Goal: Navigation & Orientation: Find specific page/section

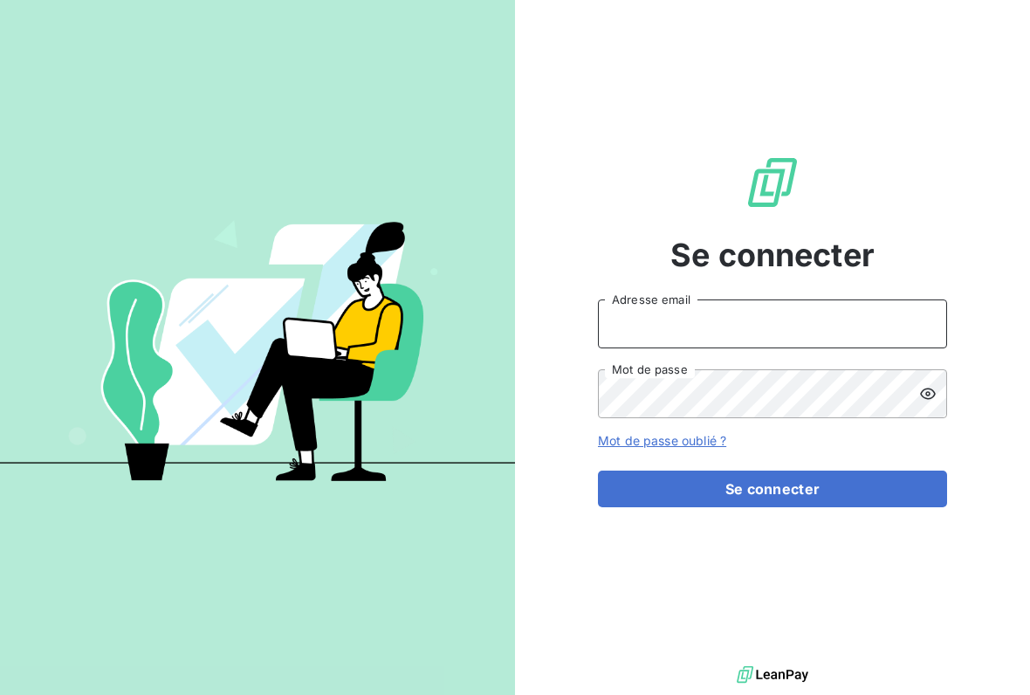
click at [864, 327] on input "Adresse email" at bounding box center [772, 323] width 349 height 49
type input "[EMAIL_ADDRESS][DOMAIN_NAME]"
click at [773, 489] on button "Se connecter" at bounding box center [772, 489] width 349 height 37
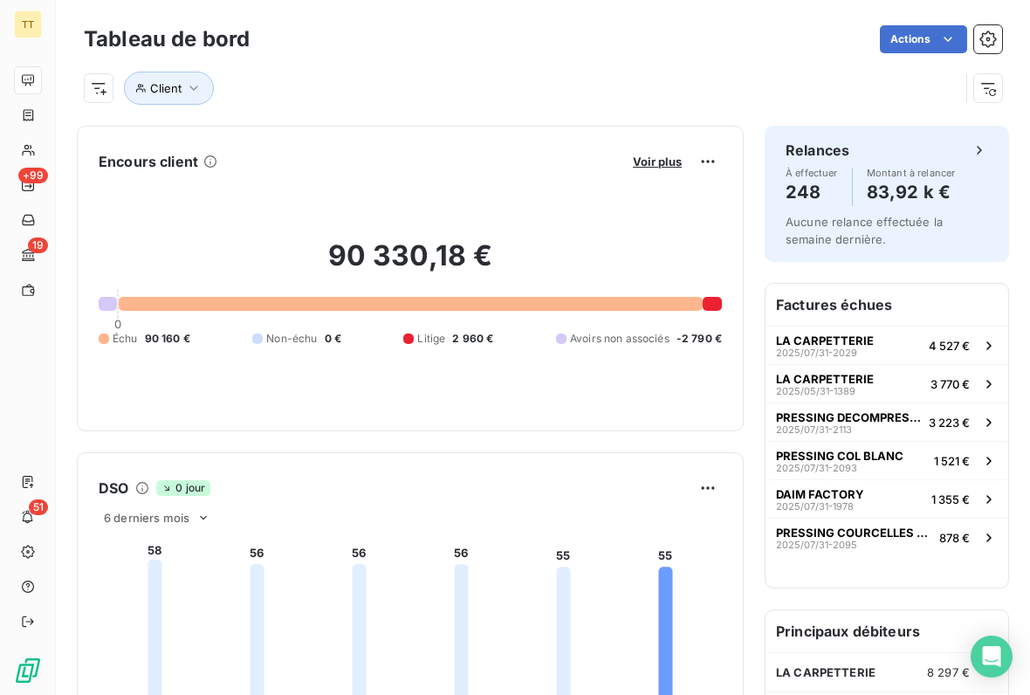
click at [930, 351] on span "4 527 €" at bounding box center [949, 346] width 41 height 14
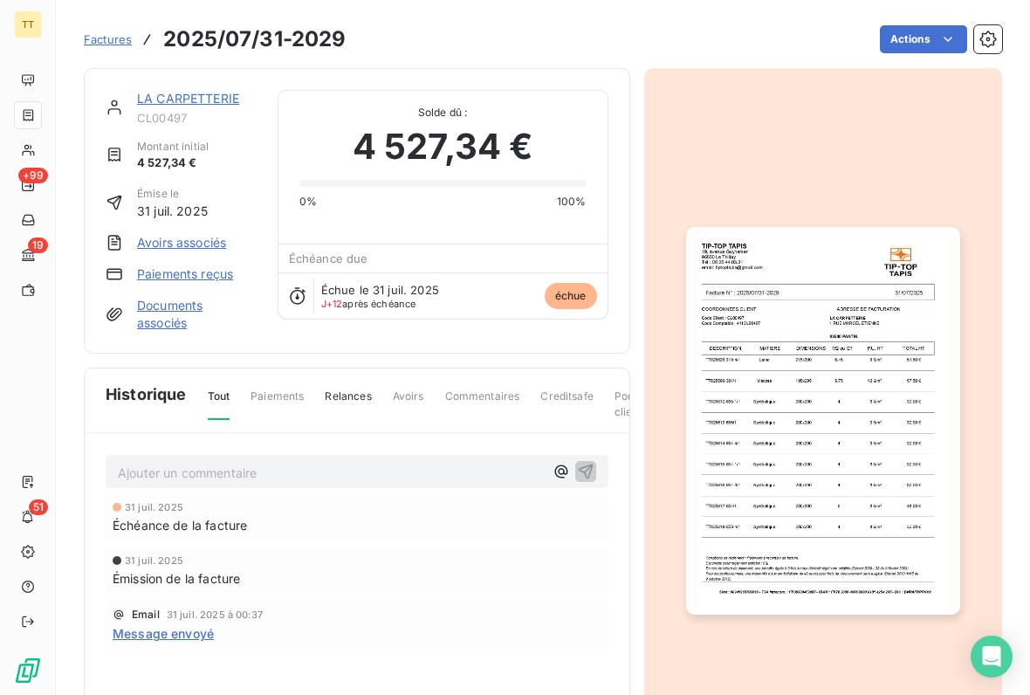
click at [209, 104] on link "LA CARPETTERIE" at bounding box center [188, 98] width 102 height 15
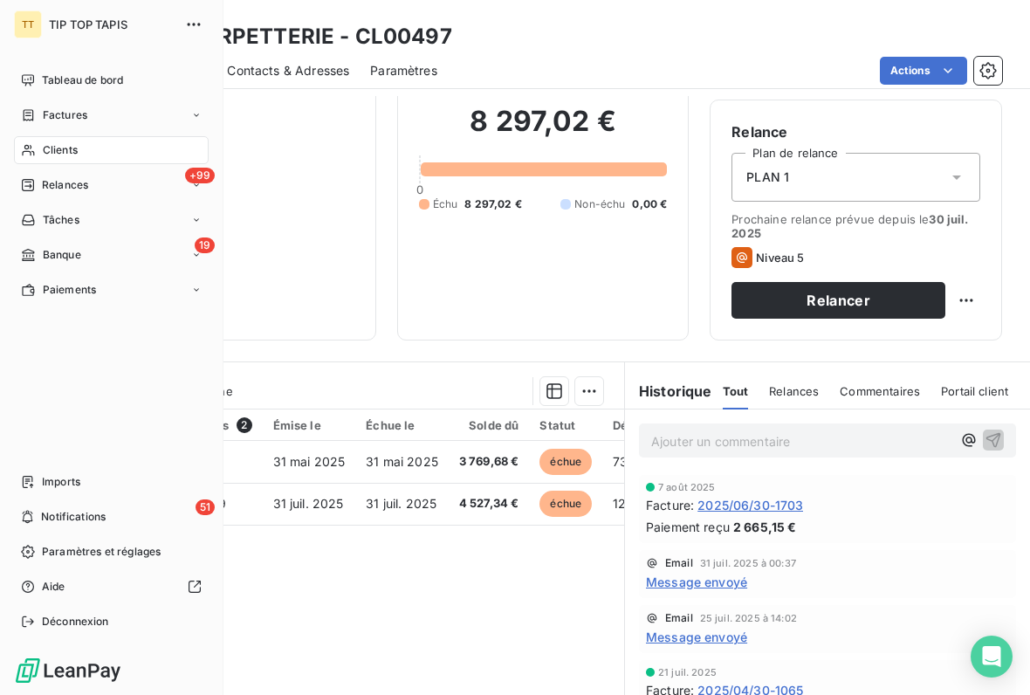
click at [103, 90] on div "Tableau de bord" at bounding box center [111, 80] width 195 height 28
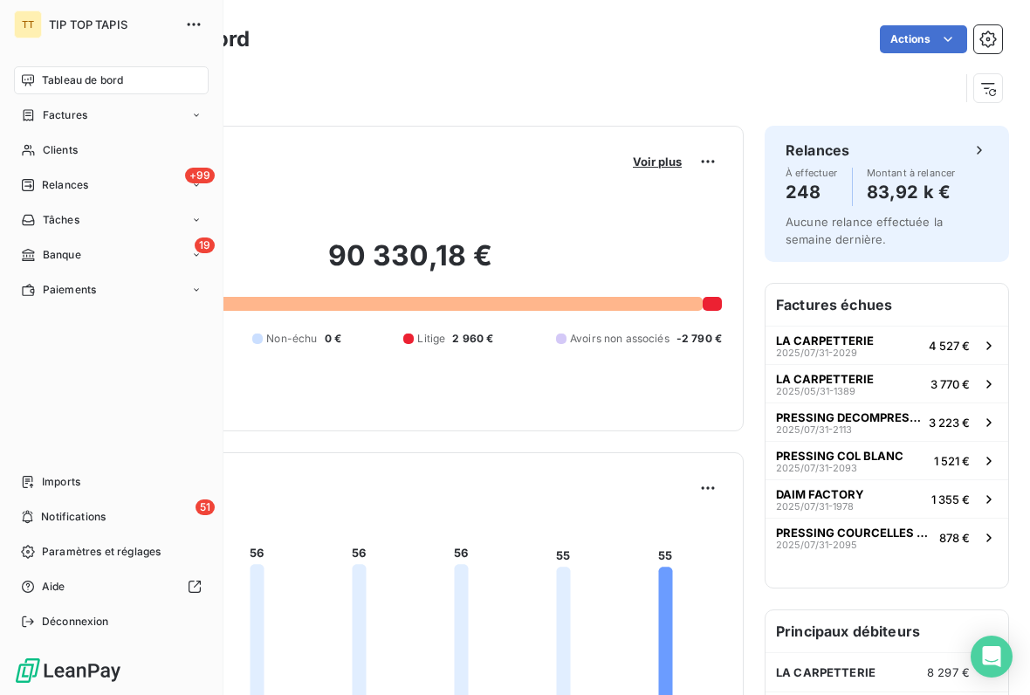
scroll to position [3, 0]
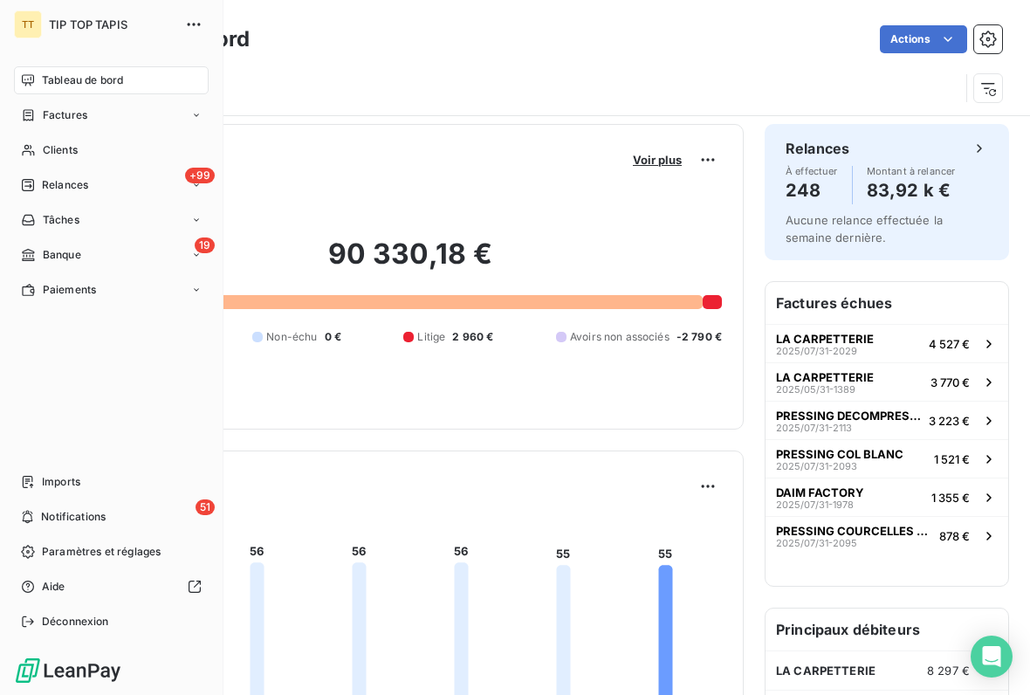
click at [905, 419] on span "PRESSING DECOMPRESSING" at bounding box center [849, 416] width 146 height 14
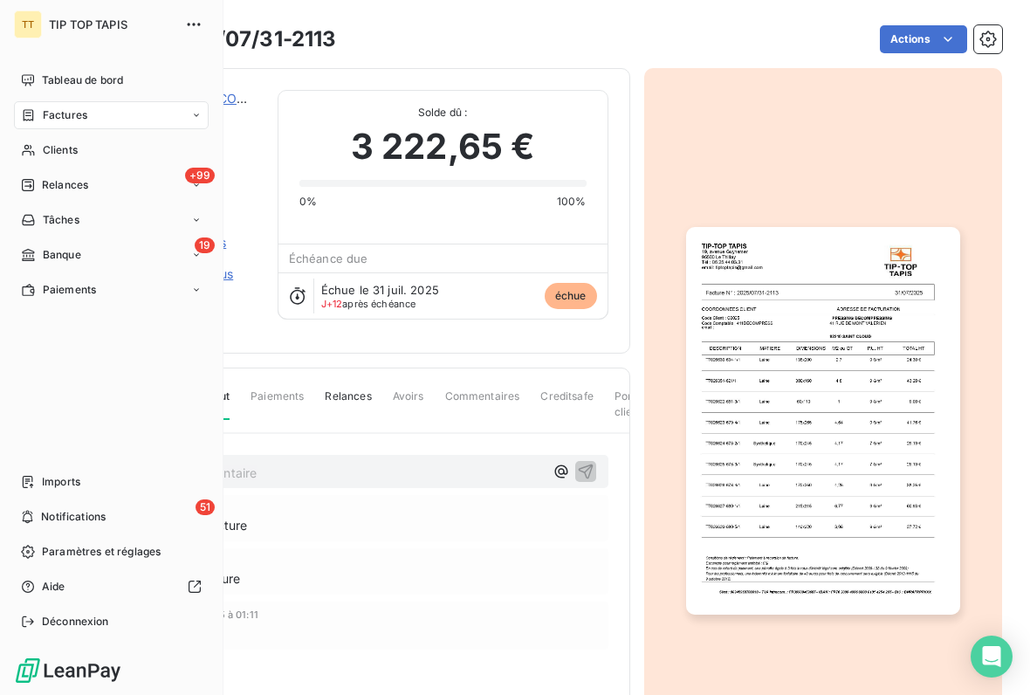
click at [93, 117] on div "Factures" at bounding box center [111, 115] width 195 height 28
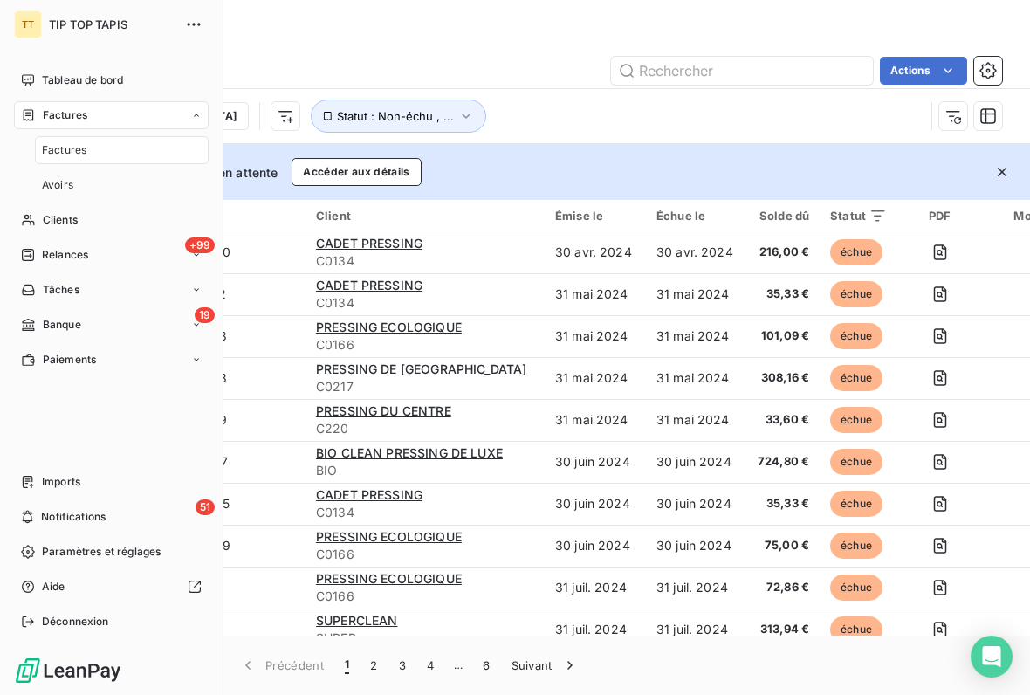
click at [196, 315] on span "19" at bounding box center [205, 315] width 20 height 16
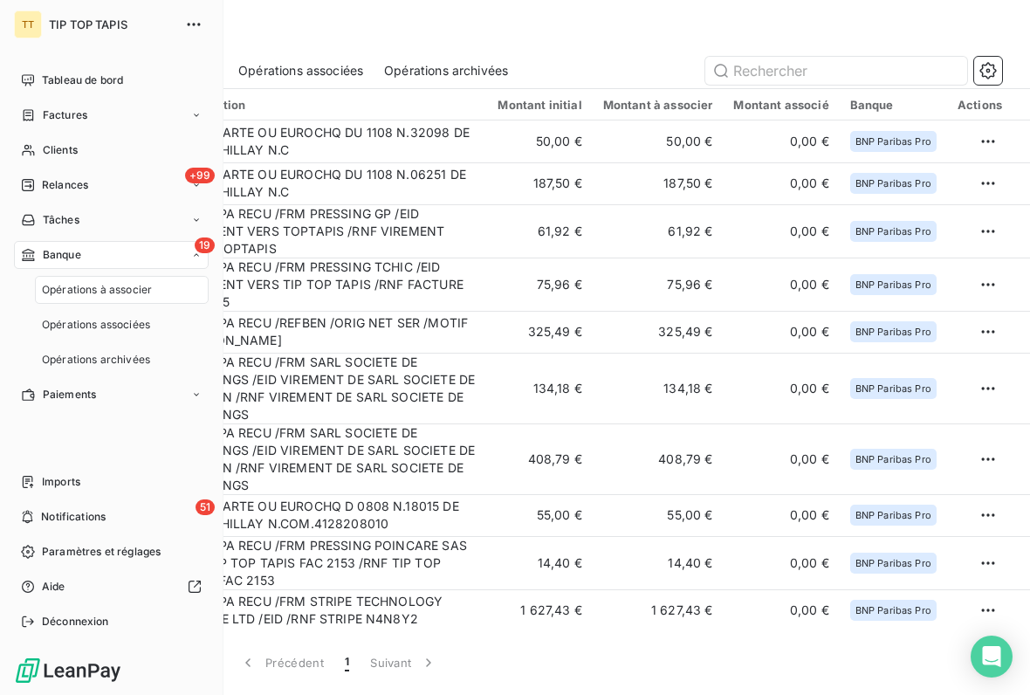
click at [115, 253] on div "19 Banque" at bounding box center [111, 255] width 195 height 28
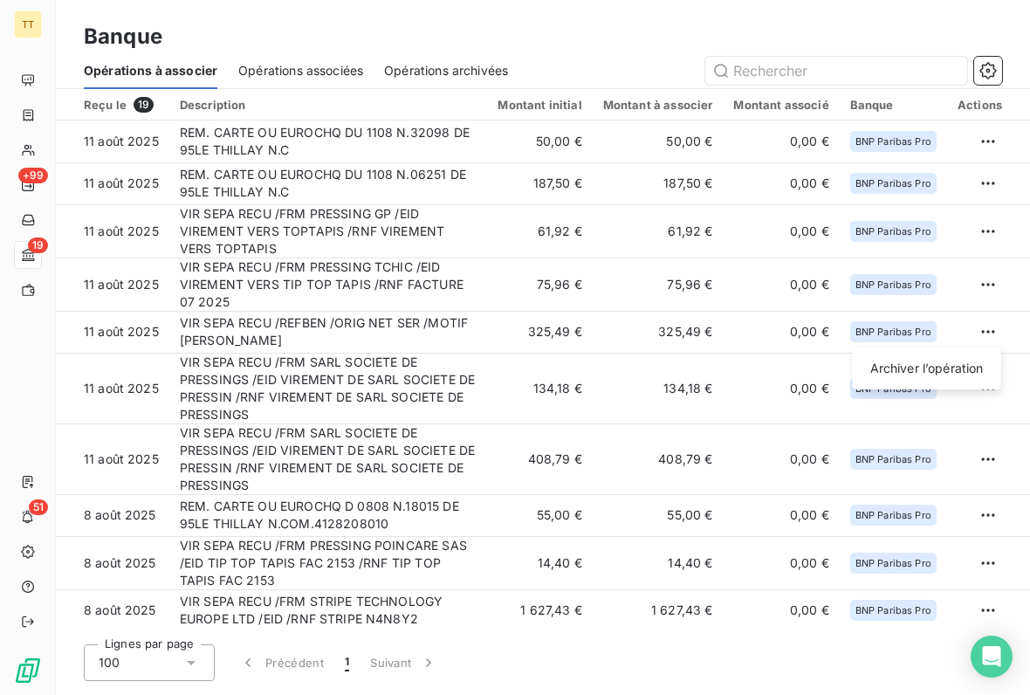
click at [276, 15] on html "TT +99 19 51 Banque Opérations à associer Opérations associées Opérations archi…" at bounding box center [515, 347] width 1030 height 695
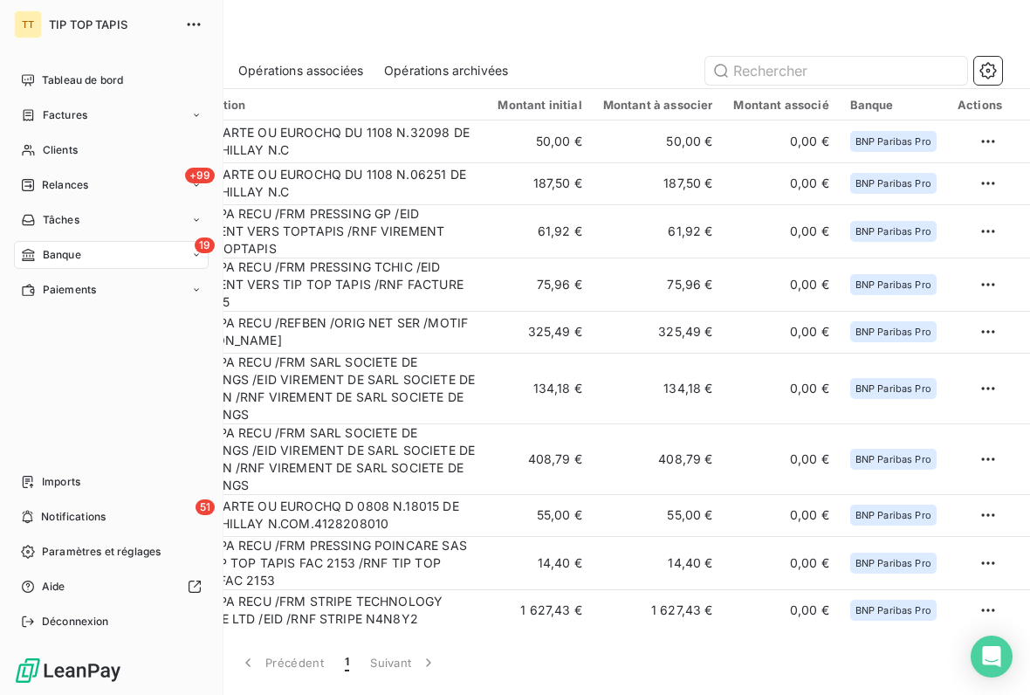
click at [109, 123] on div "Factures" at bounding box center [111, 115] width 195 height 28
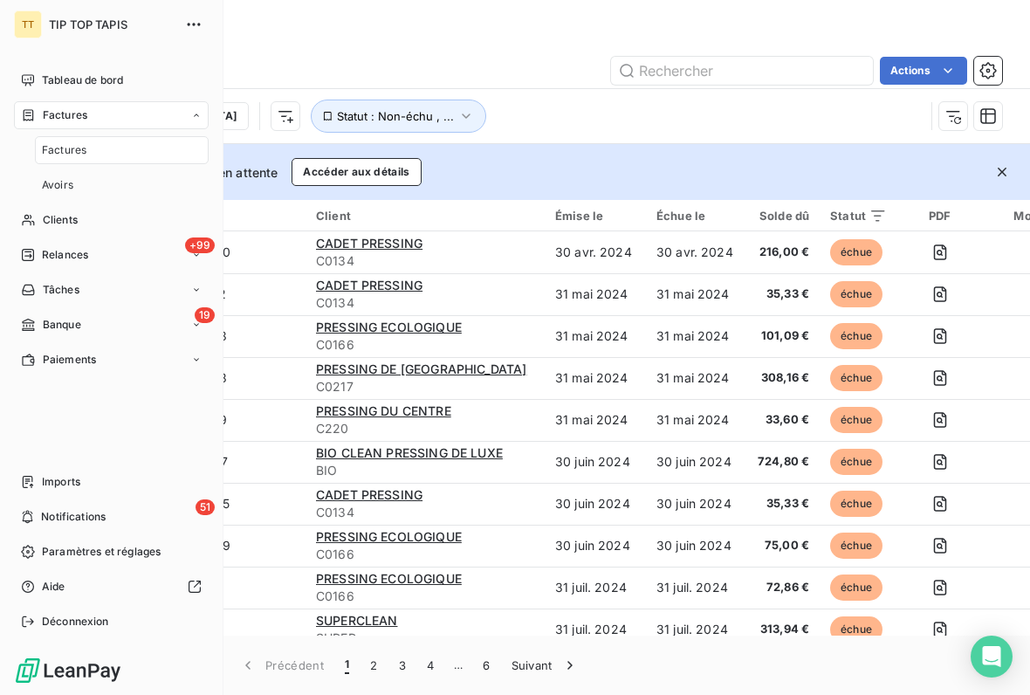
click at [158, 217] on div "Clients" at bounding box center [111, 220] width 195 height 28
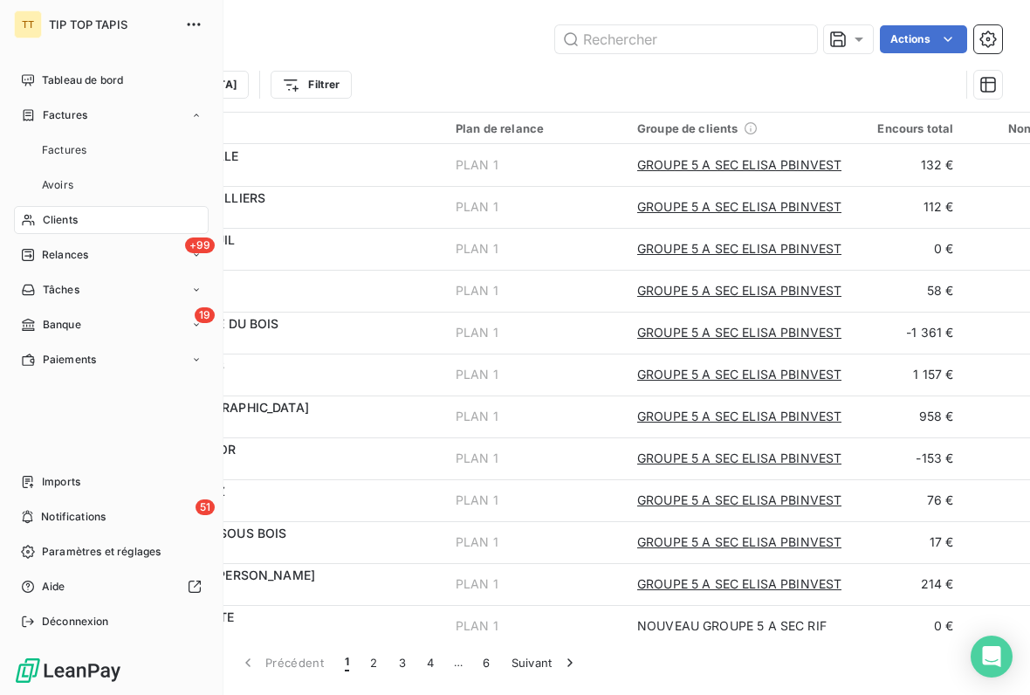
click at [432, 65] on div "Trier Filtrer" at bounding box center [543, 85] width 918 height 54
click at [84, 103] on div "Factures" at bounding box center [111, 115] width 195 height 28
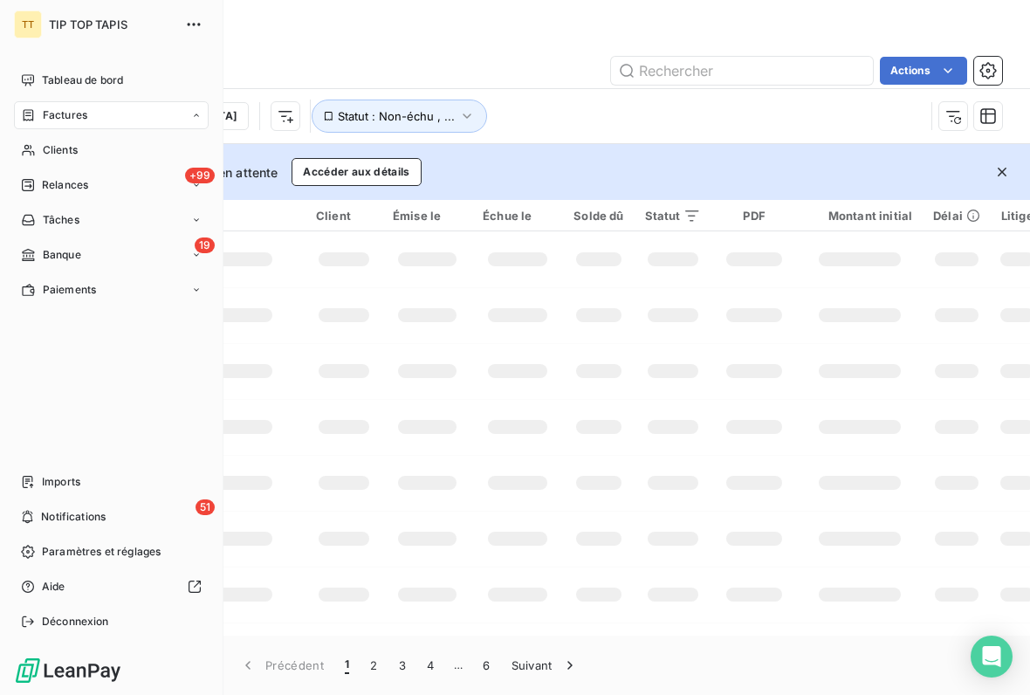
click at [84, 103] on div "Factures" at bounding box center [111, 115] width 195 height 28
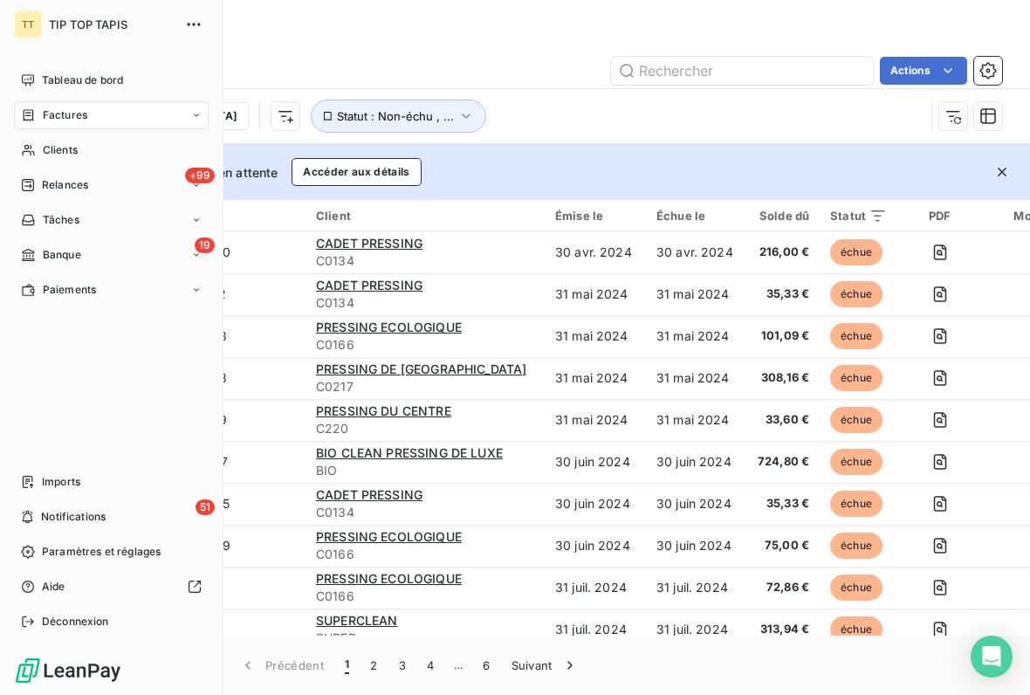
click at [162, 86] on div "Tableau de bord" at bounding box center [111, 80] width 195 height 28
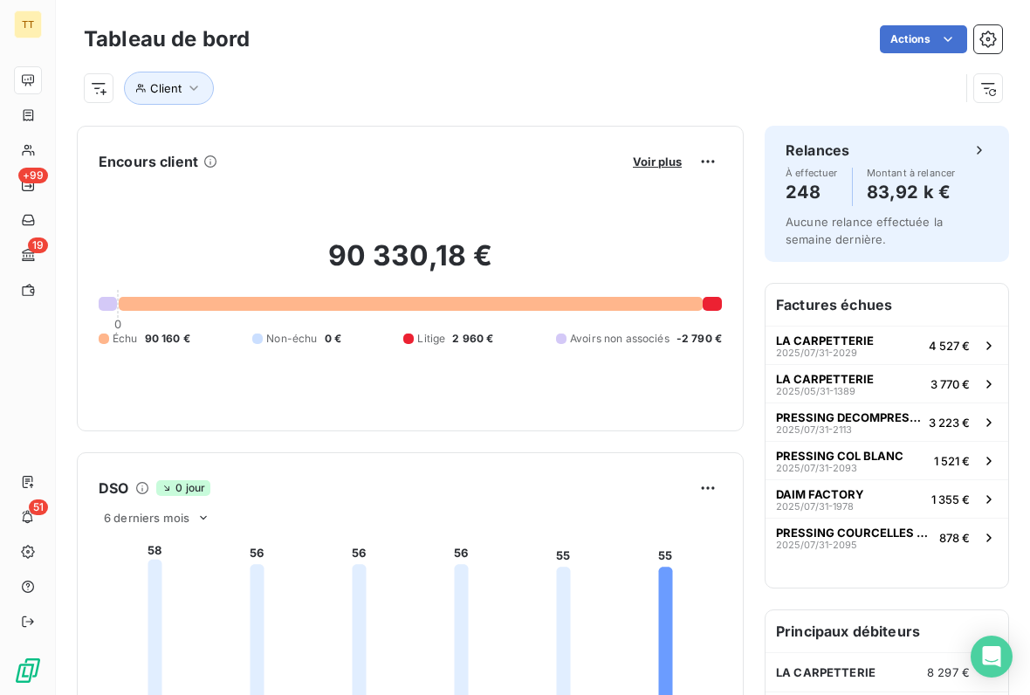
click at [589, 205] on div "90 330,18 € 0 Échu 90 160 € Non-échu 0 € Litige 2 960 € Avoirs non associés -2 …" at bounding box center [410, 292] width 623 height 234
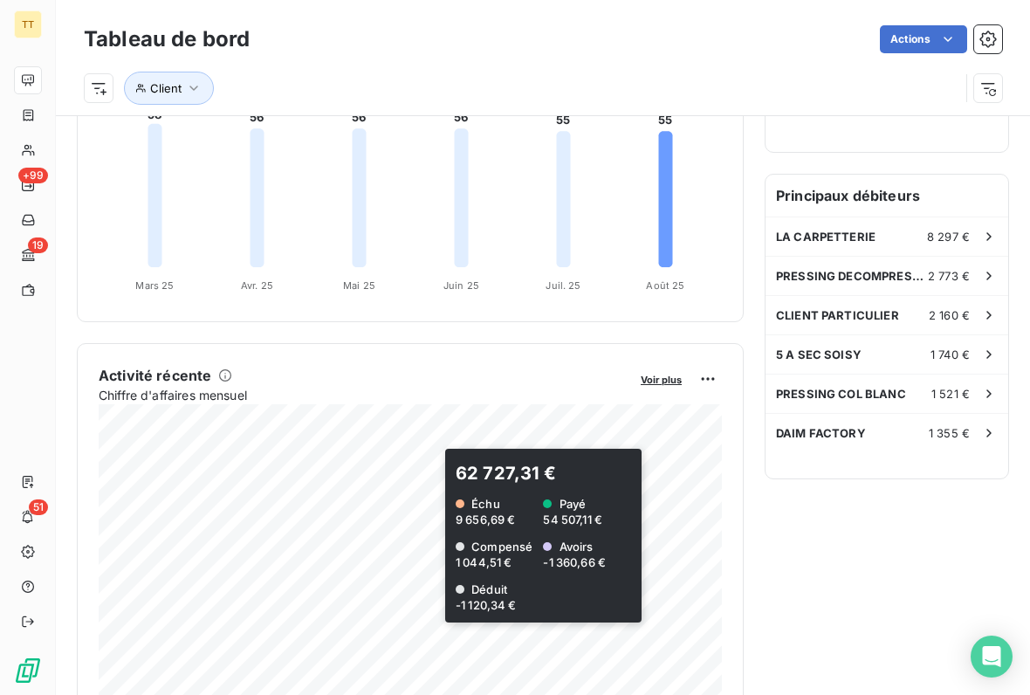
scroll to position [444, 0]
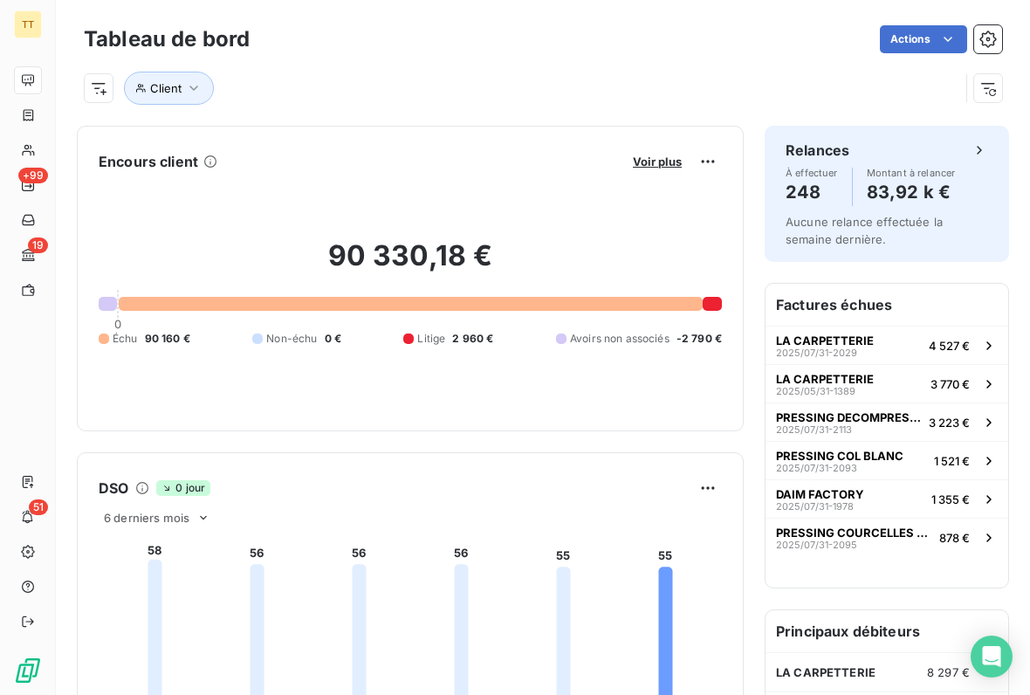
scroll to position [0, 0]
click at [881, 457] on span "PRESSING COL BLANC" at bounding box center [839, 456] width 127 height 14
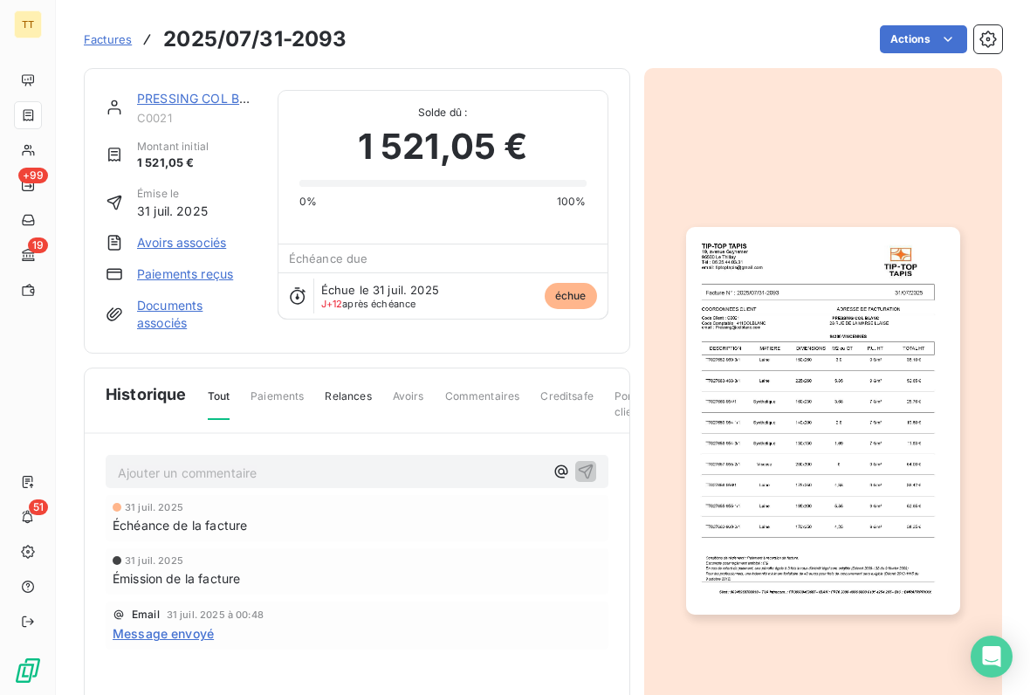
click at [221, 104] on link "PRESSING COL BLANC" at bounding box center [205, 98] width 137 height 15
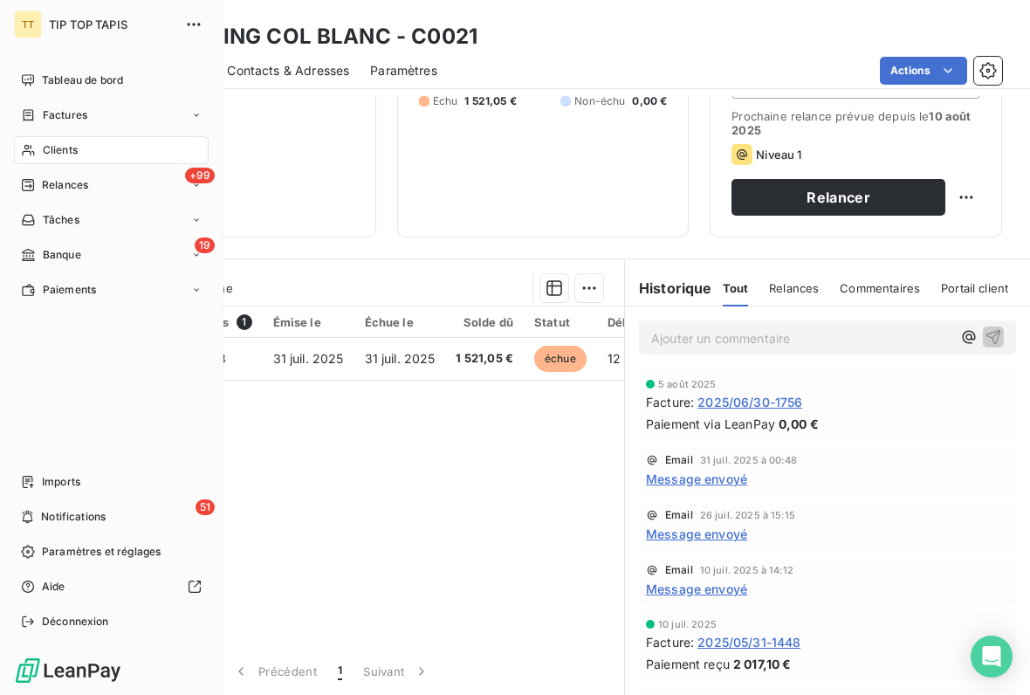
click at [119, 120] on div "Factures" at bounding box center [111, 115] width 195 height 28
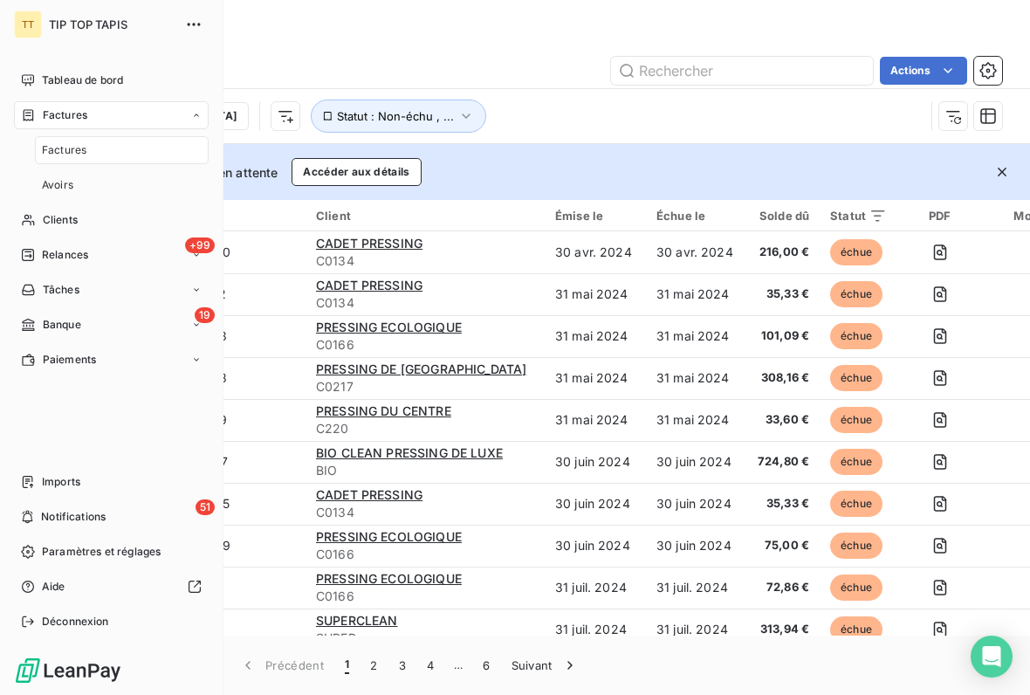
click at [160, 80] on div "Tableau de bord" at bounding box center [111, 80] width 195 height 28
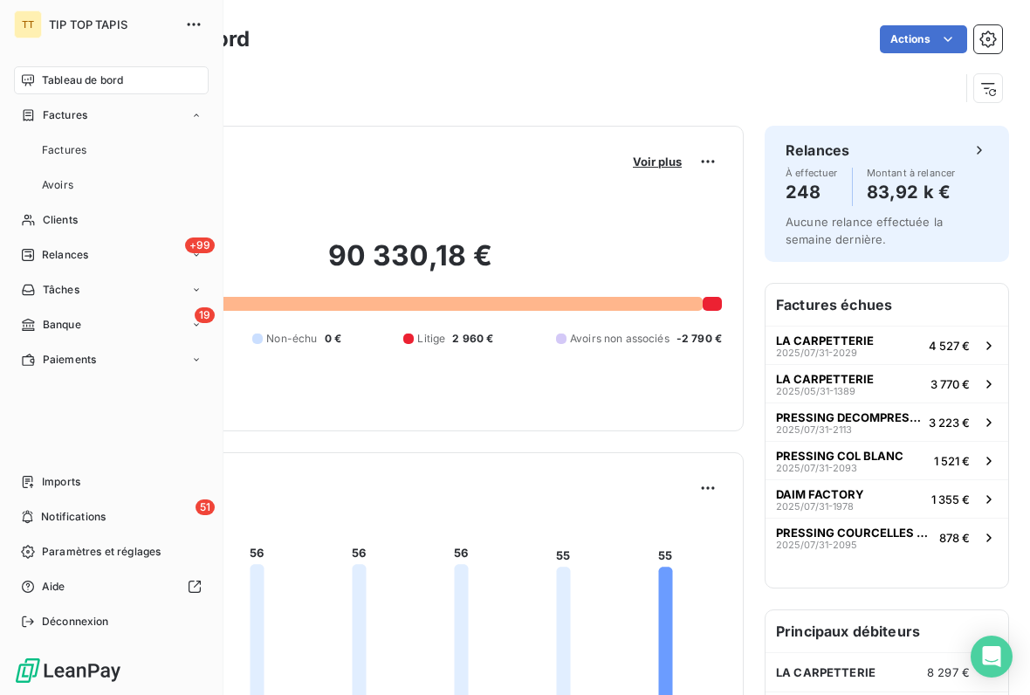
click at [925, 495] on button "DAIM FACTORY 2025/07/31-1978 1 355 €" at bounding box center [887, 498] width 243 height 38
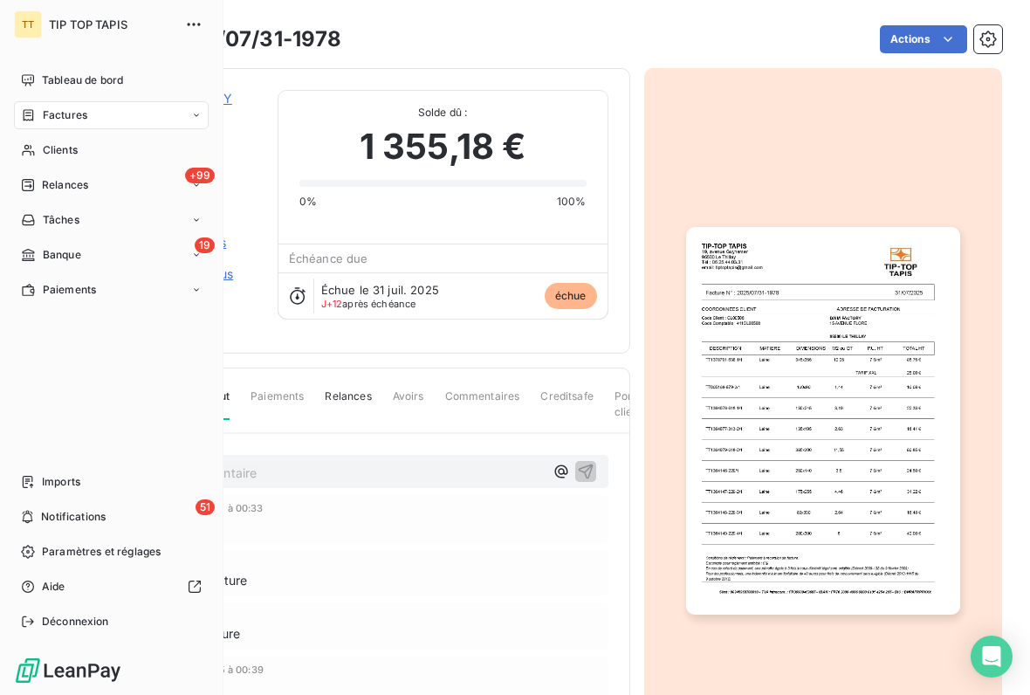
click at [153, 85] on div "Tableau de bord" at bounding box center [111, 80] width 195 height 28
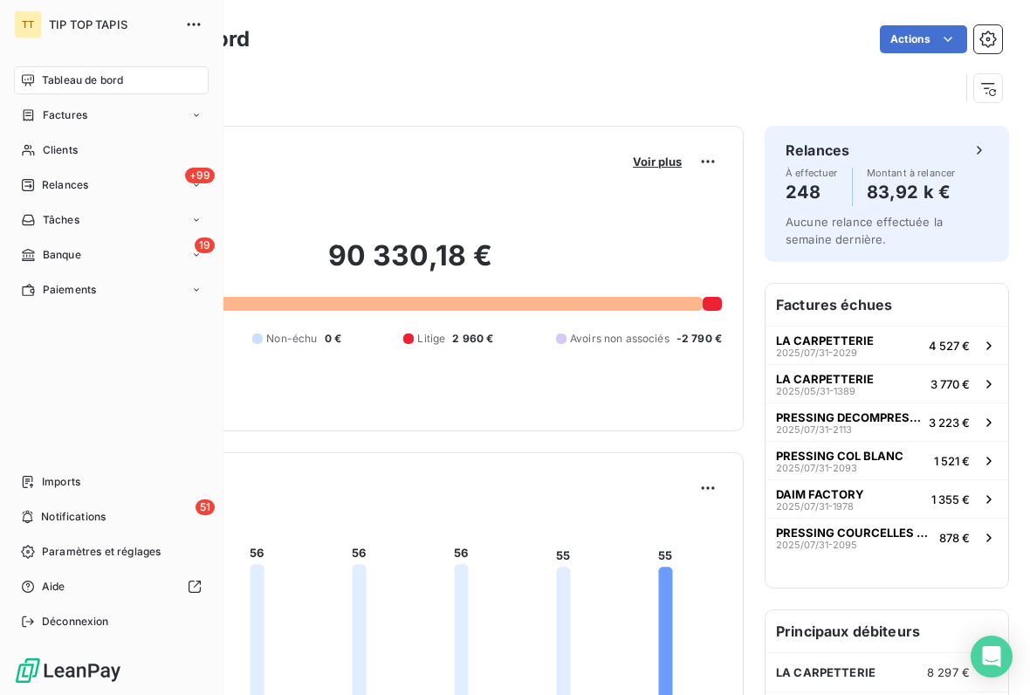
click at [941, 492] on span "1 355 €" at bounding box center [951, 499] width 38 height 14
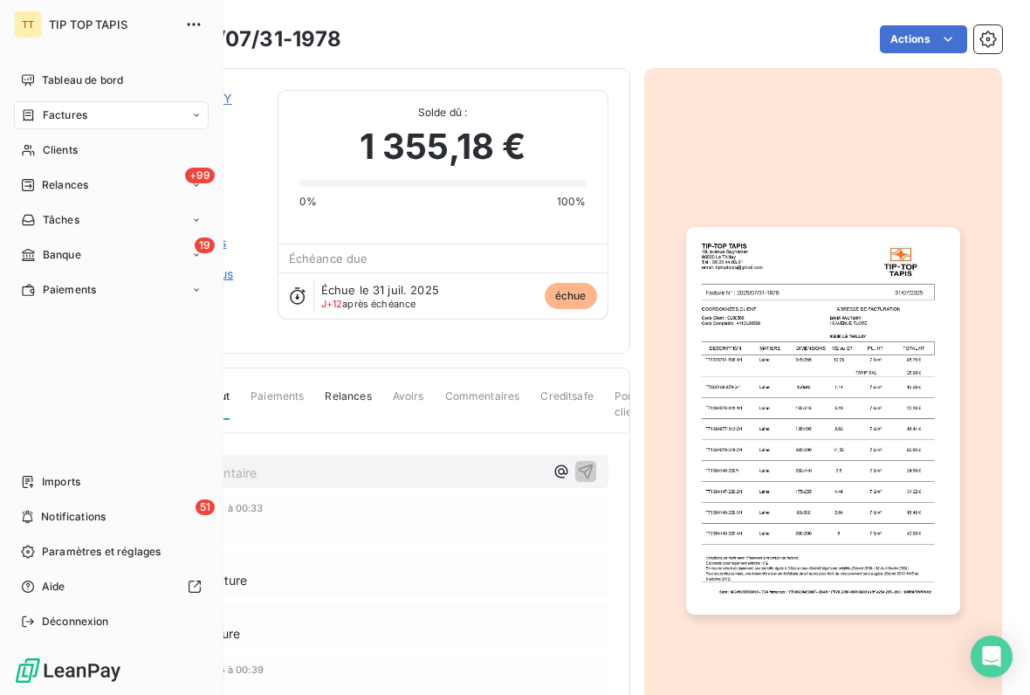
click at [155, 77] on div "Tableau de bord" at bounding box center [111, 80] width 195 height 28
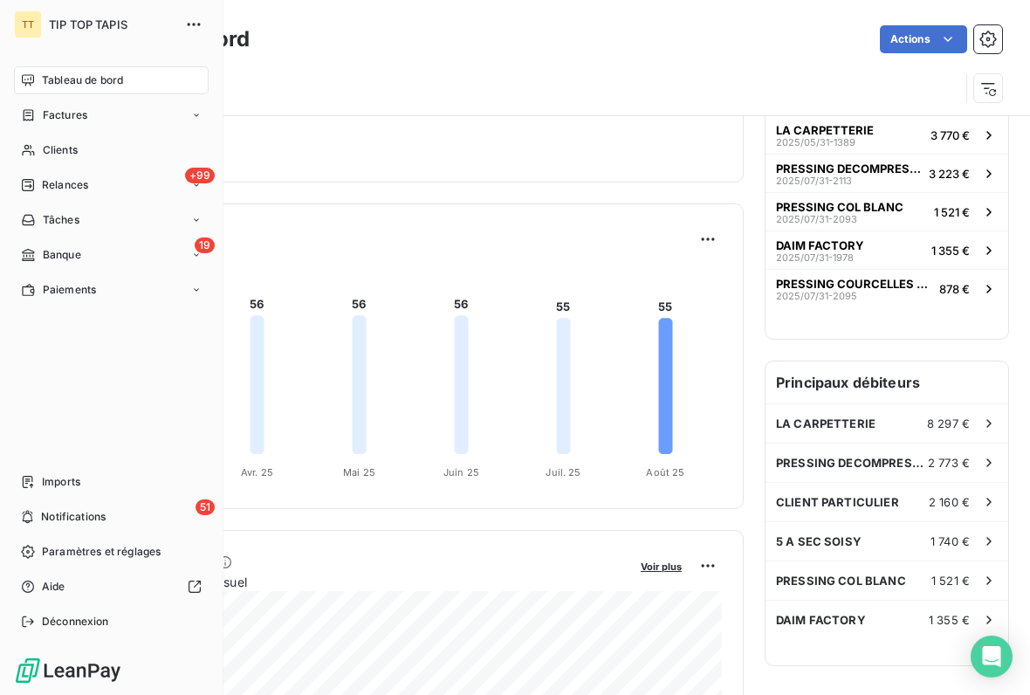
scroll to position [247, 0]
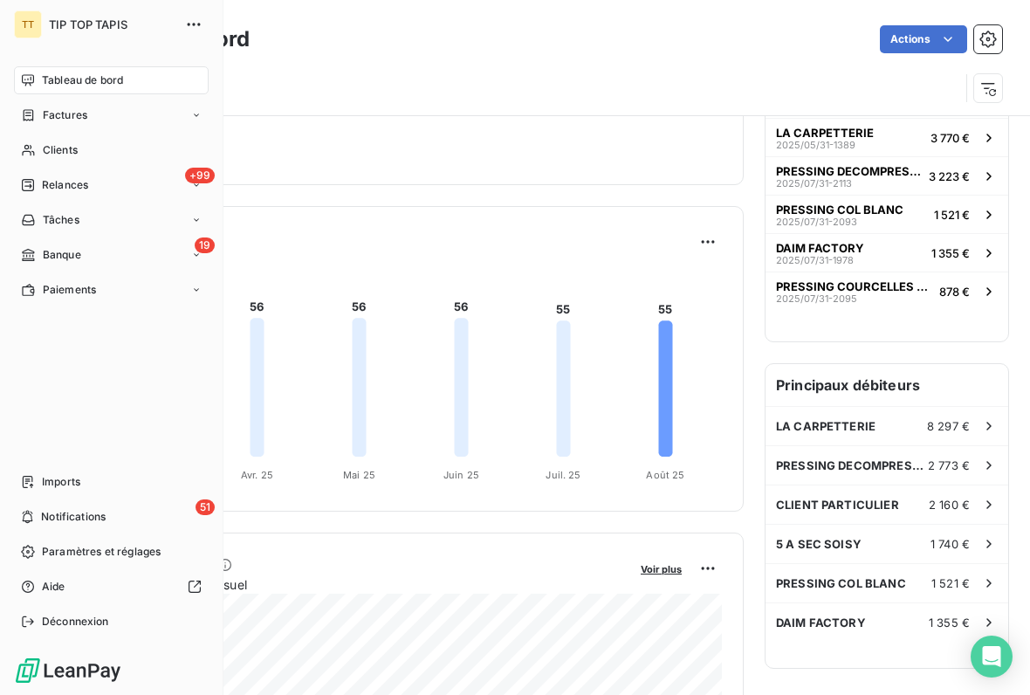
click at [902, 295] on div "PRESSING COURCELLES SERVICES 2025/07/31-2095" at bounding box center [854, 291] width 156 height 24
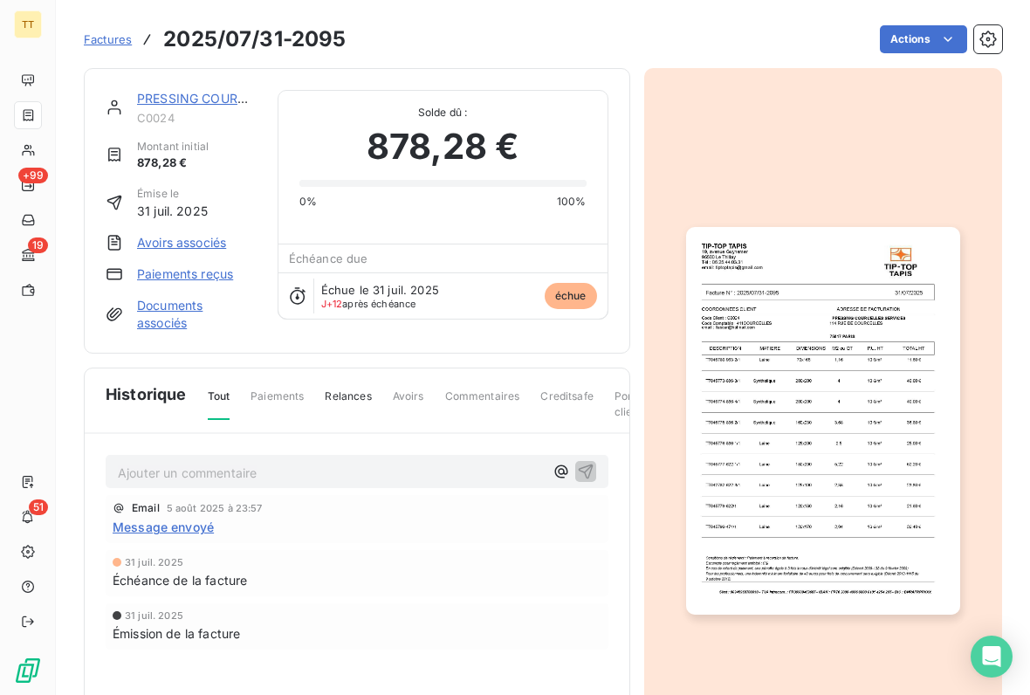
click at [199, 92] on link "PRESSING COURCELLES SERVICES" at bounding box center [241, 98] width 209 height 15
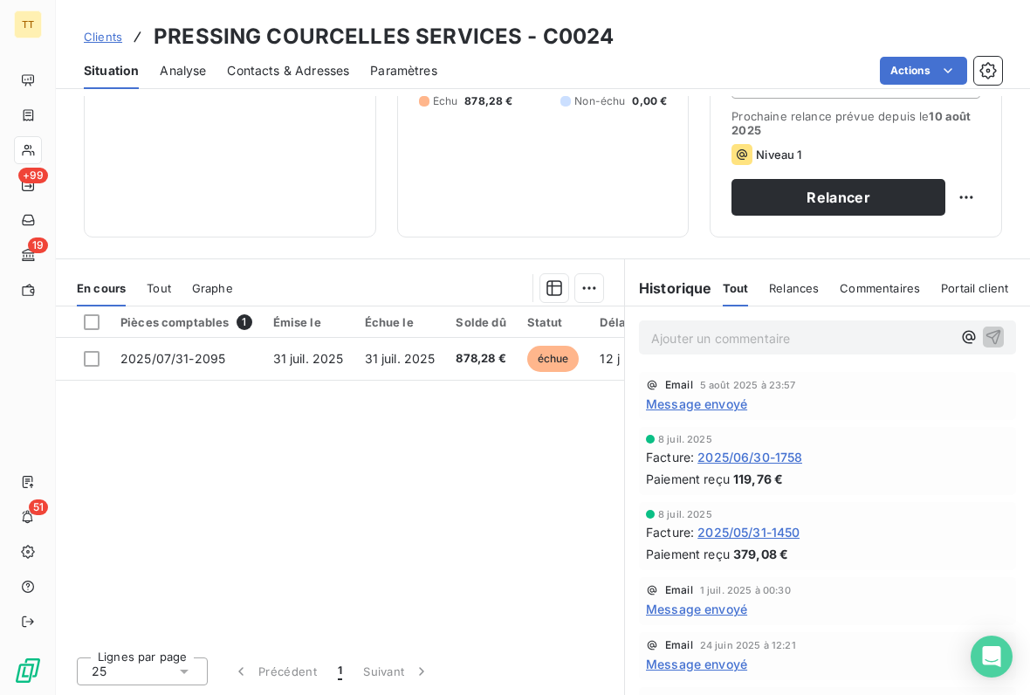
scroll to position [255, 0]
click at [540, 456] on div "Pièces comptables 1 Émise le Échue le Solde dû Statut Délai Retard 2025/07/31-2…" at bounding box center [340, 474] width 568 height 336
click at [59, 113] on div "Informations client Propriétés Client Encours client 878,28 € 0 Échu 878,28 € N…" at bounding box center [543, 45] width 974 height 386
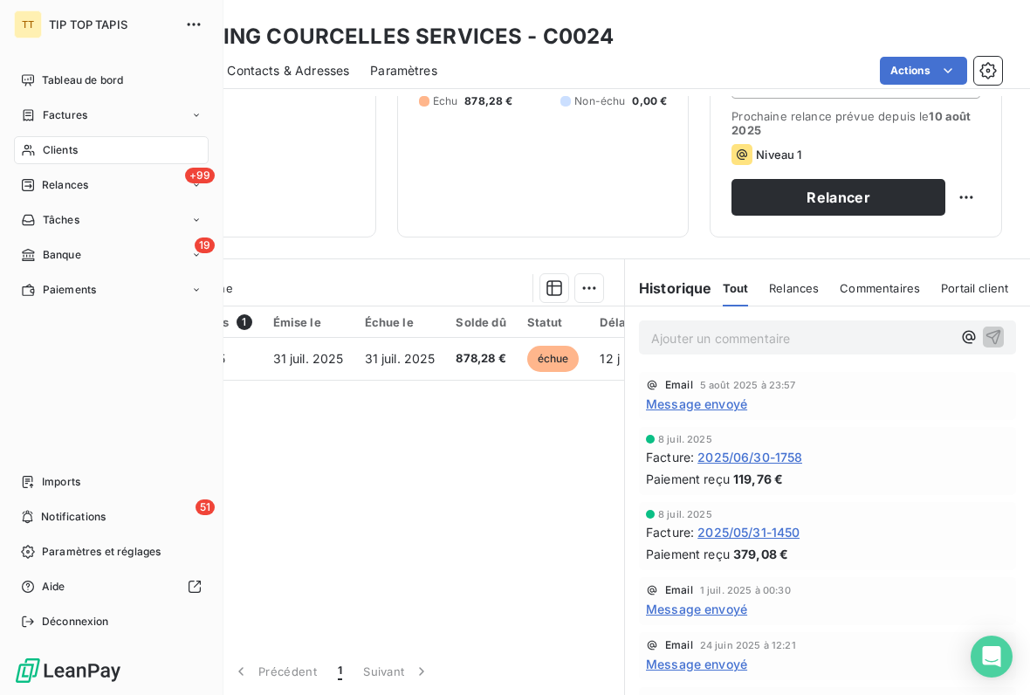
click at [67, 87] on span "Tableau de bord" at bounding box center [82, 80] width 81 height 16
